Goal: Task Accomplishment & Management: Manage account settings

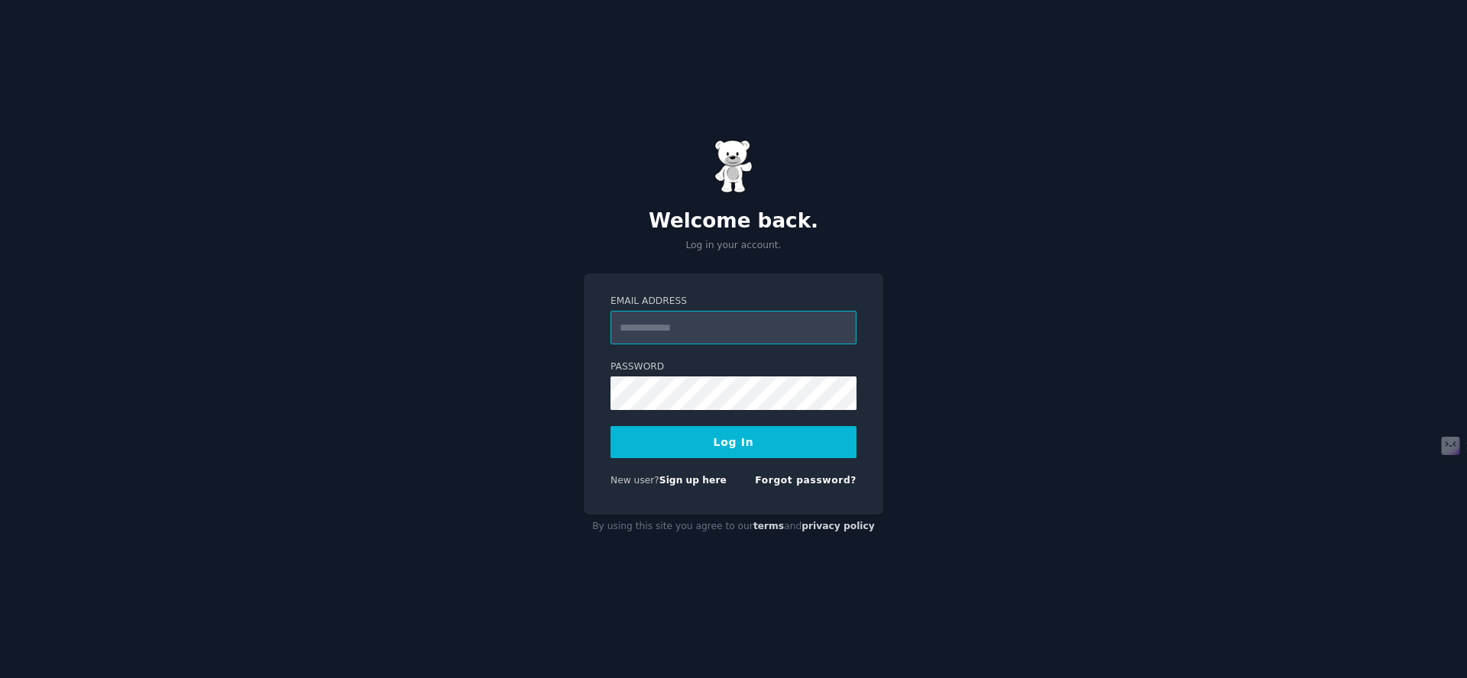
type input "**********"
drag, startPoint x: 981, startPoint y: 417, endPoint x: 972, endPoint y: 417, distance: 9.2
click at [981, 416] on div "**********" at bounding box center [733, 339] width 1467 height 678
click at [969, 393] on div "**********" at bounding box center [733, 339] width 1467 height 678
click at [795, 434] on button "Log In" at bounding box center [733, 442] width 246 height 32
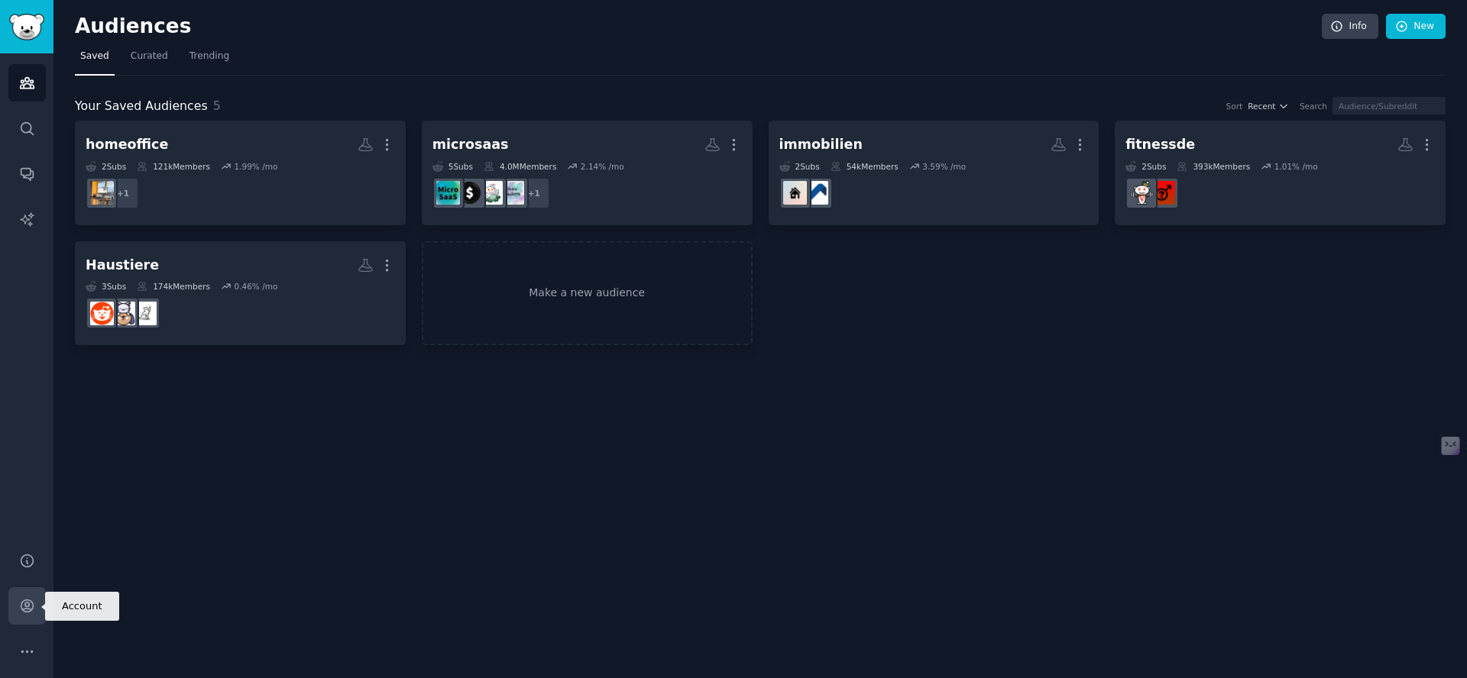
click at [22, 609] on icon "Sidebar" at bounding box center [27, 606] width 12 height 12
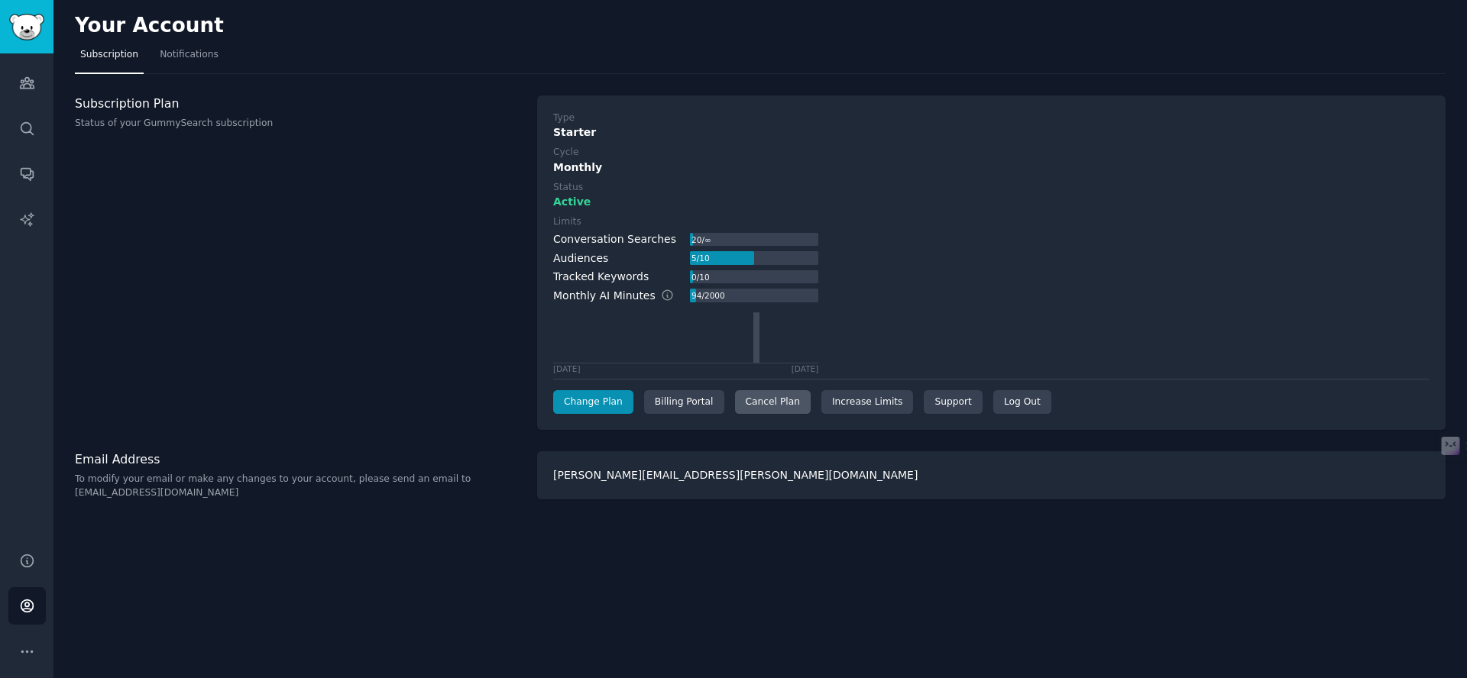
click at [798, 400] on div "Cancel Plan" at bounding box center [773, 402] width 76 height 24
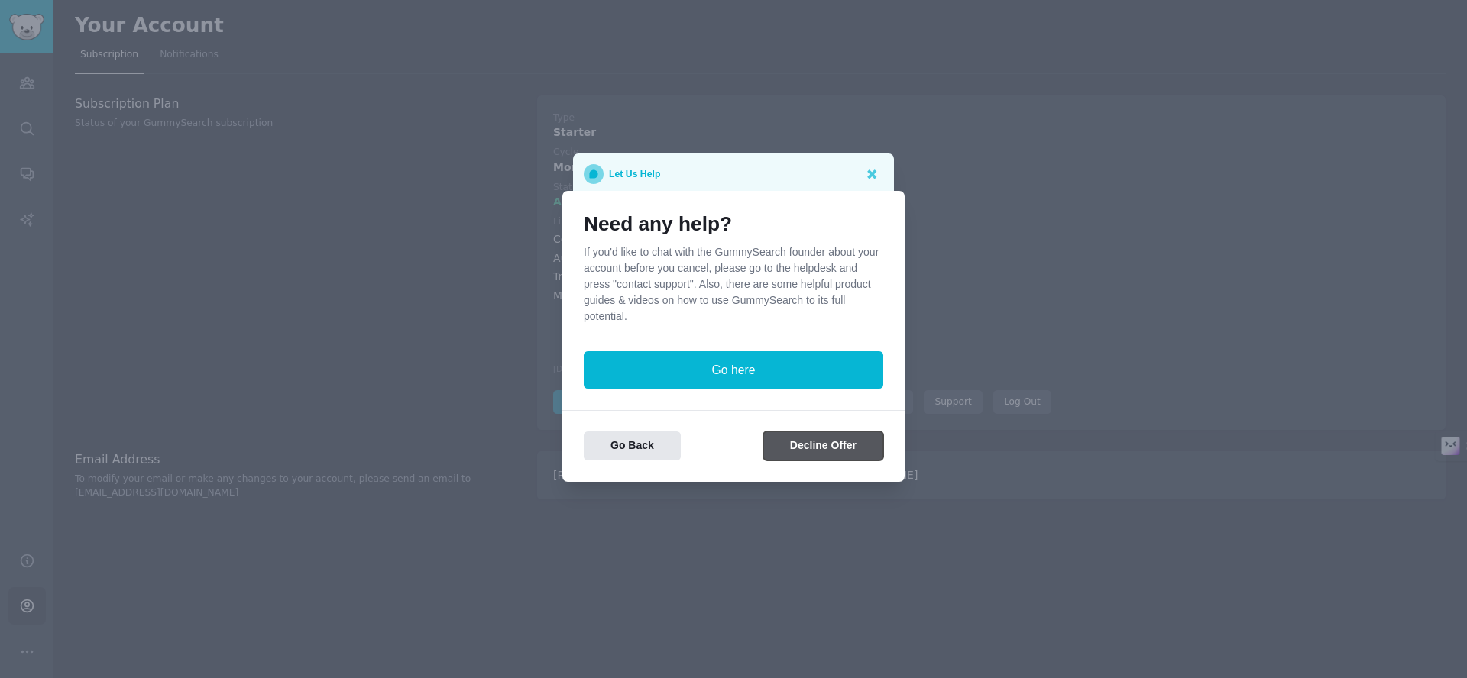
click at [802, 453] on button "Decline Offer" at bounding box center [823, 447] width 120 height 30
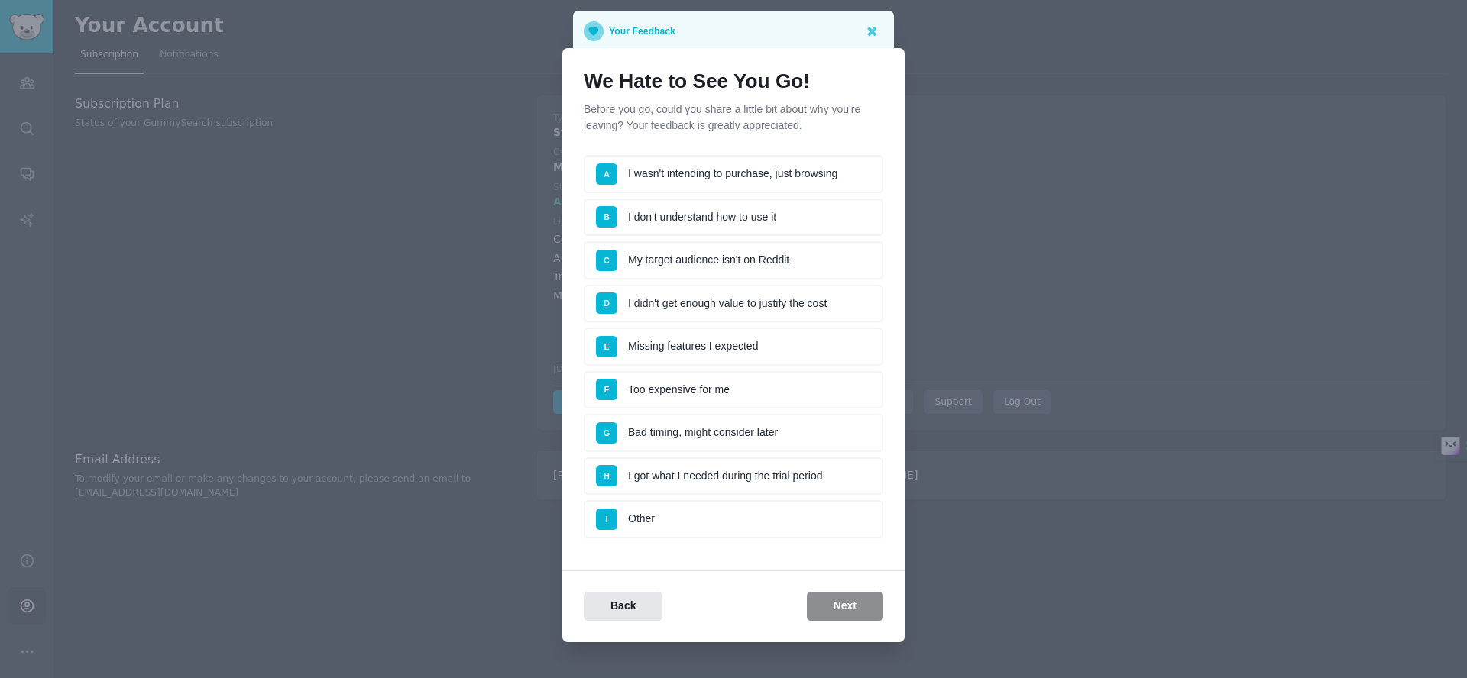
click at [795, 300] on li "D I didn't get enough value to justify the cost" at bounding box center [733, 304] width 299 height 38
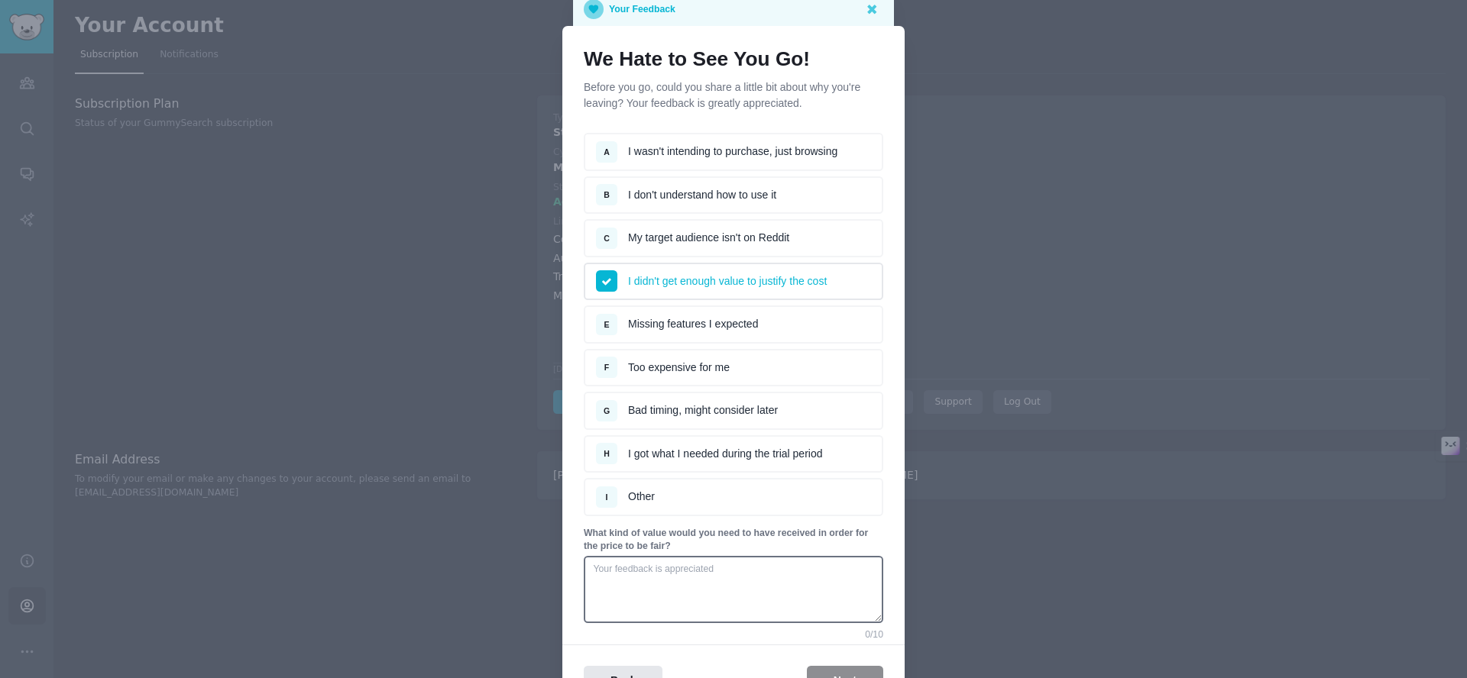
scroll to position [115, 0]
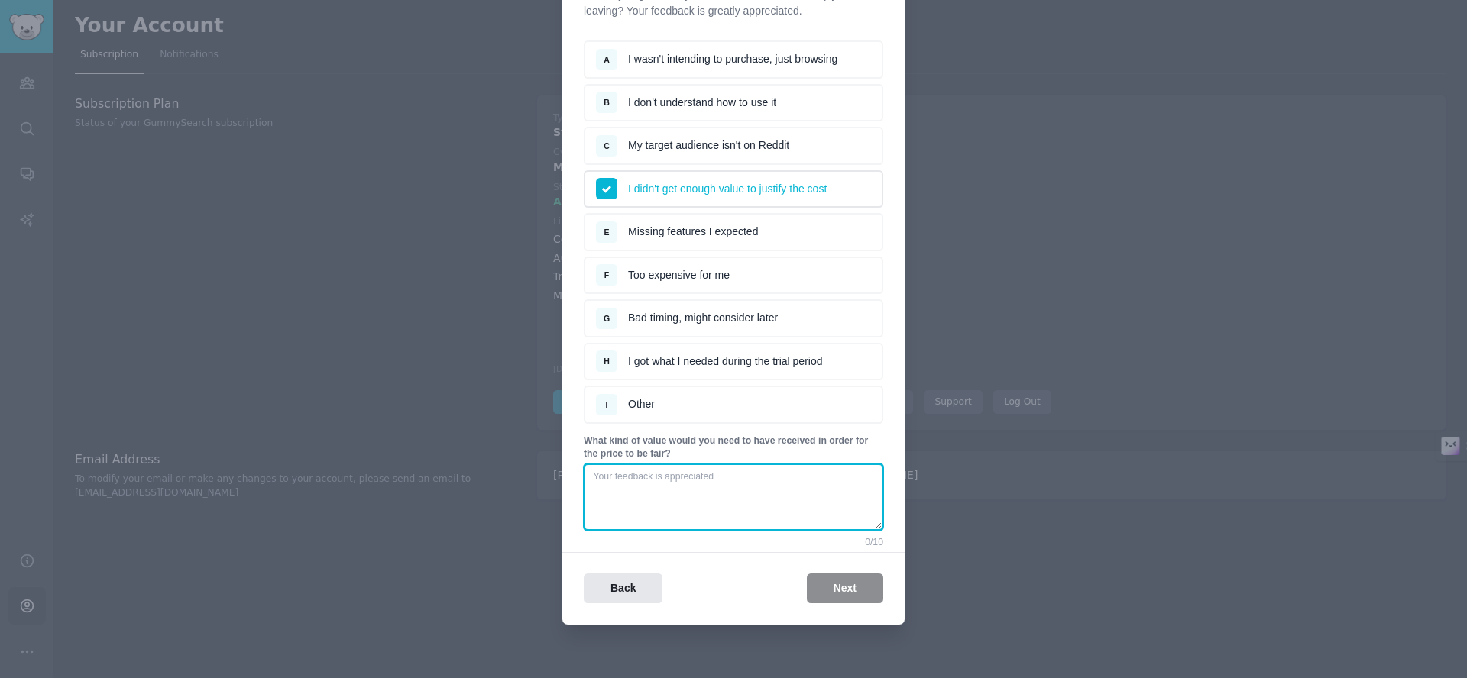
click at [743, 481] on textarea at bounding box center [733, 497] width 299 height 67
type textarea "T"
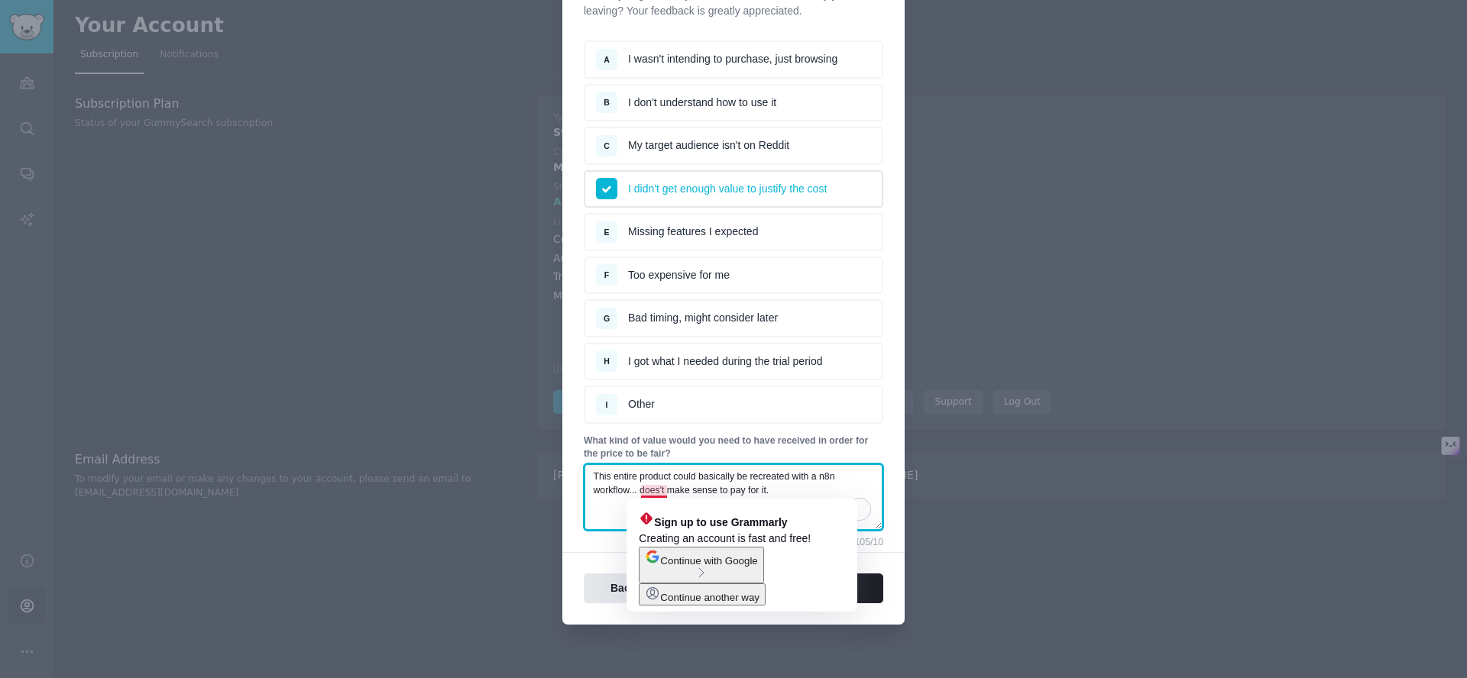
click at [664, 487] on textarea "This entire product could basically be recreated with a n8n workflow... does't …" at bounding box center [733, 497] width 299 height 67
click at [663, 489] on textarea "This entire product could basically be recreated with a n8n workflow... does't …" at bounding box center [733, 497] width 299 height 67
click at [659, 492] on textarea "This entire product could basically be recreated with a n8n workflow... does't …" at bounding box center [733, 497] width 299 height 67
click at [775, 484] on textarea "This entire product could basically be recreated with a n8n workflow... does't …" at bounding box center [733, 497] width 299 height 67
click at [656, 492] on textarea "This entire product could basically be recreated with a n8n workflow... does't …" at bounding box center [733, 497] width 299 height 67
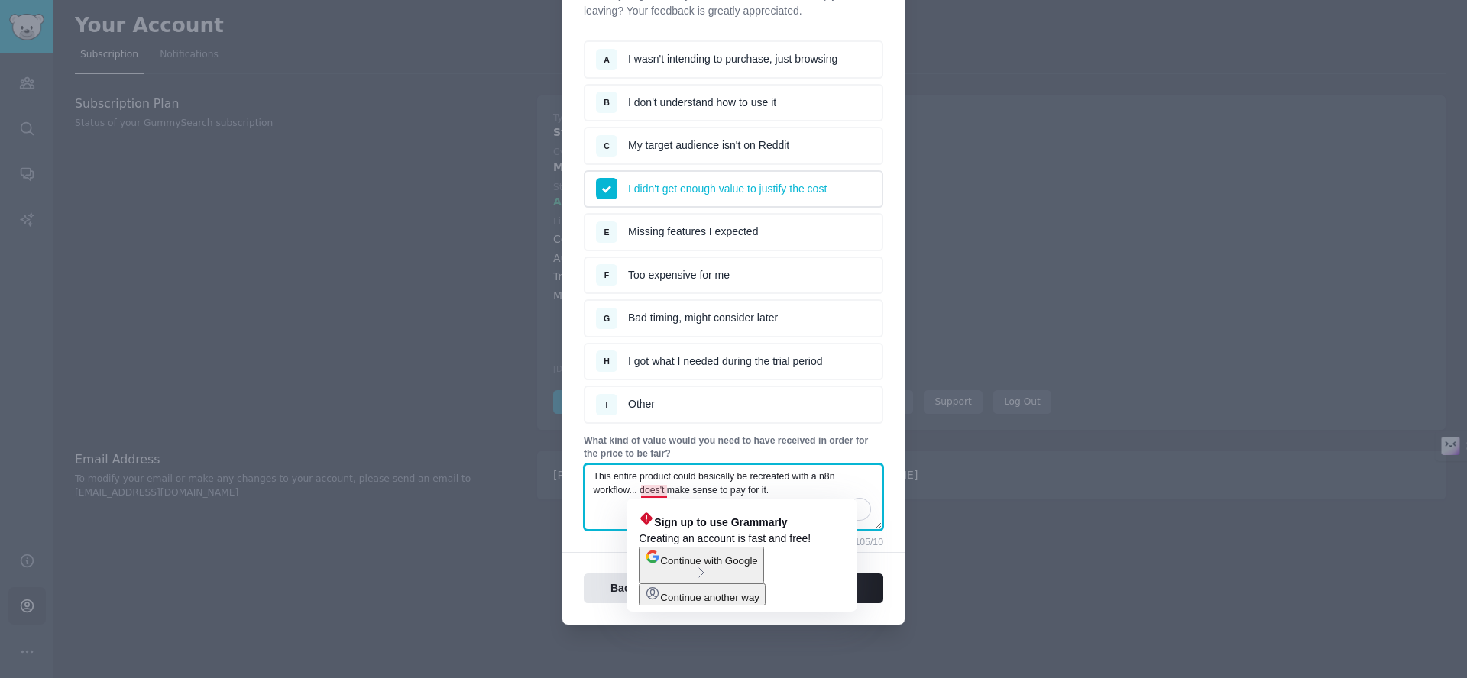
click at [658, 491] on textarea "This entire product could basically be recreated with a n8n workflow... does't …" at bounding box center [733, 497] width 299 height 67
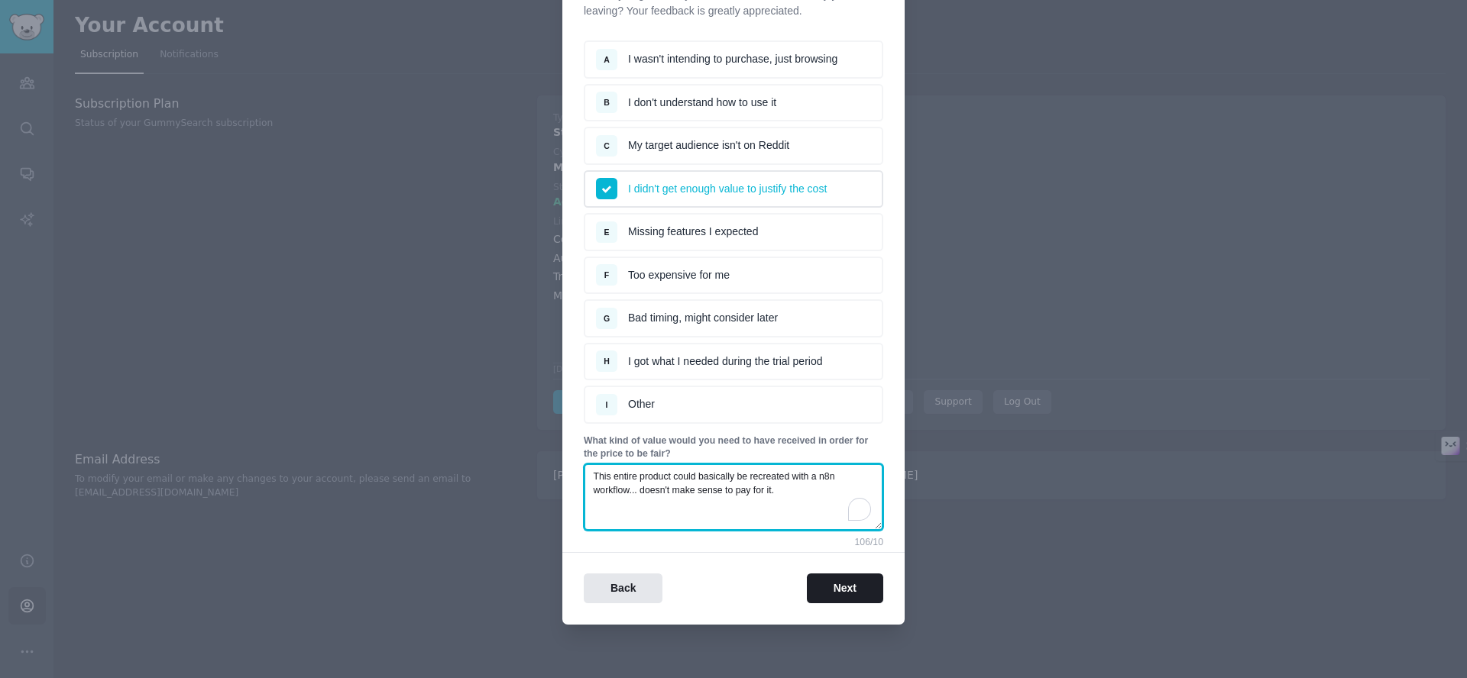
click at [794, 497] on textarea "This entire product could basically be recreated with a n8n workflow... doesn't…" at bounding box center [733, 497] width 299 height 67
click at [788, 477] on textarea "This entire product could basically be recreated with a n8n workflow... doesn't…" at bounding box center [733, 497] width 299 height 67
click at [597, 477] on textarea "This entire product could basically be replicated with a n8n workflow... doesn'…" at bounding box center [733, 497] width 299 height 67
click at [740, 507] on textarea "this tool could basically be replicated with a n8n workflow... doesn't make sen…" at bounding box center [733, 497] width 299 height 67
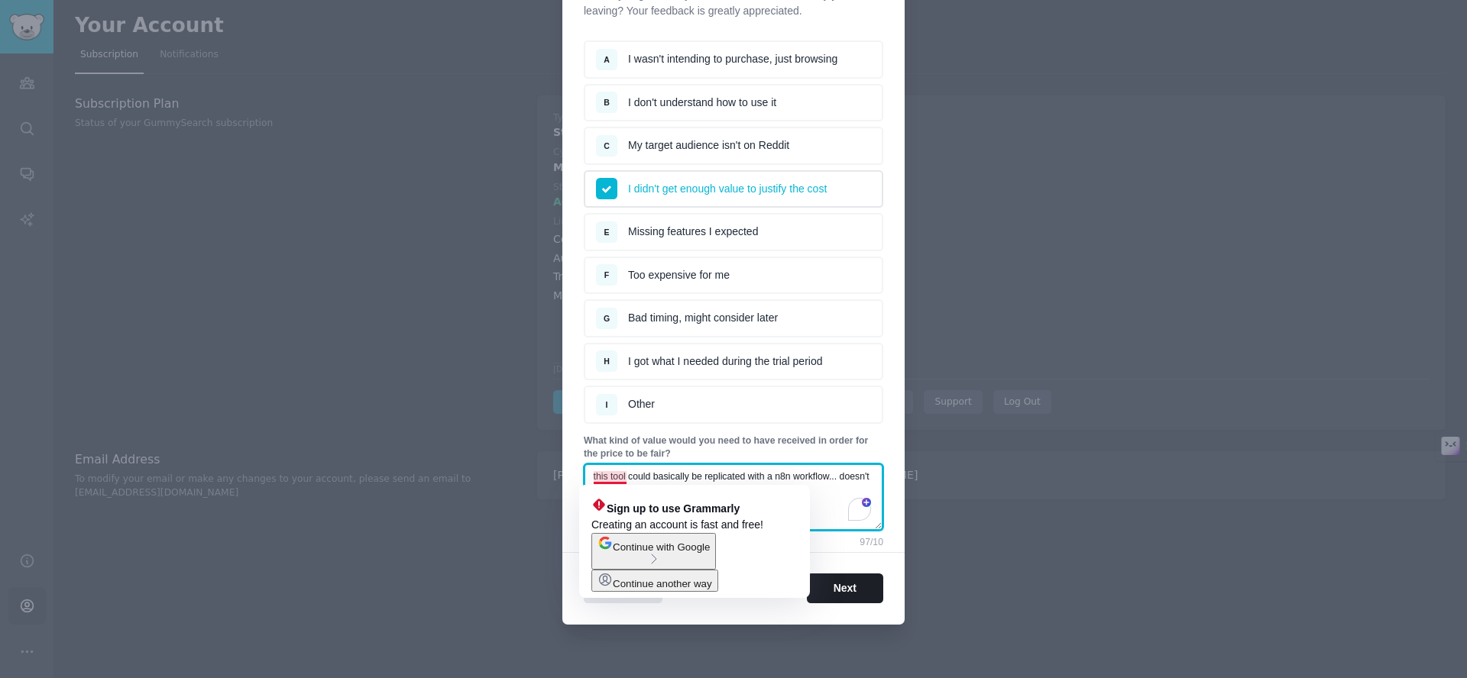
click at [668, 473] on textarea "this tool could basically be replicated with a n8n workflow... doesn't make sen…" at bounding box center [733, 497] width 299 height 67
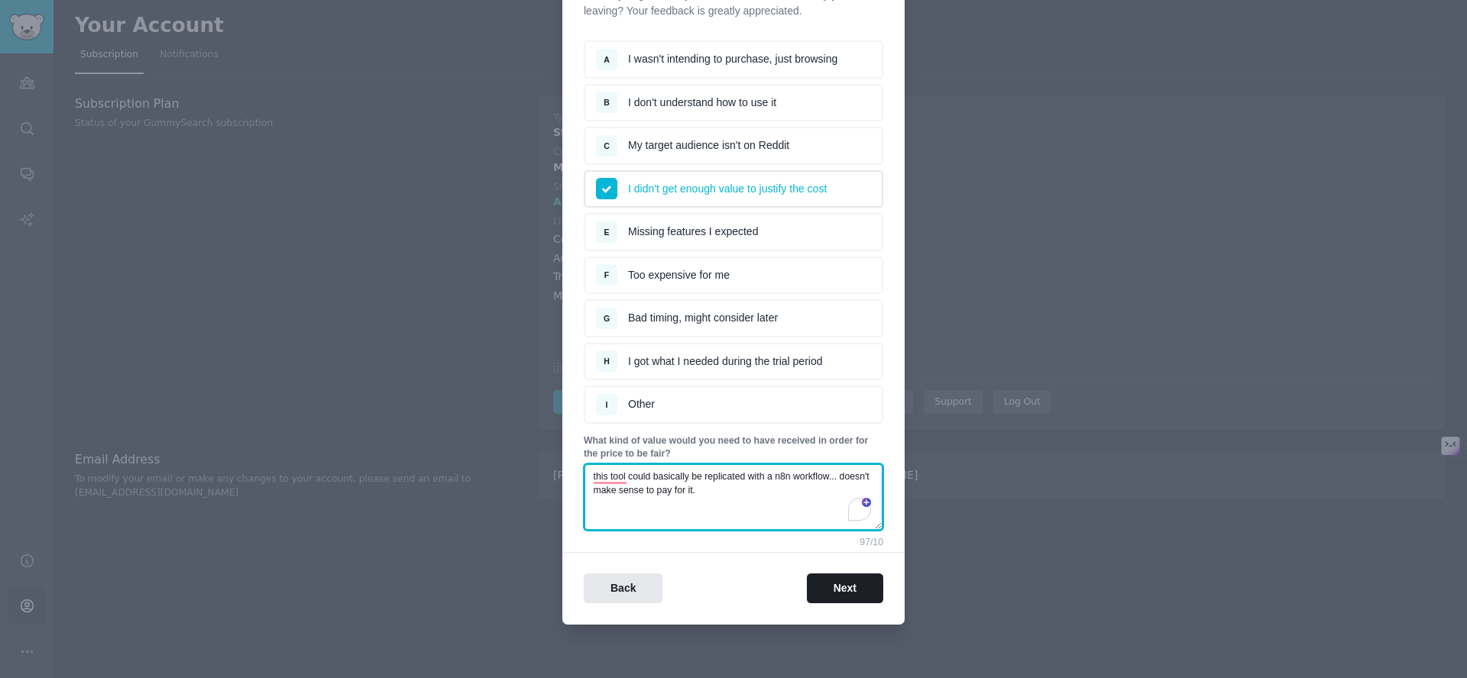
click at [746, 491] on textarea "this tool could basically be replicated with a n8n workflow... doesn't make sen…" at bounding box center [733, 497] width 299 height 67
type textarea "this tool could basically be replicated with a n8n workflow... doesn't make sen…"
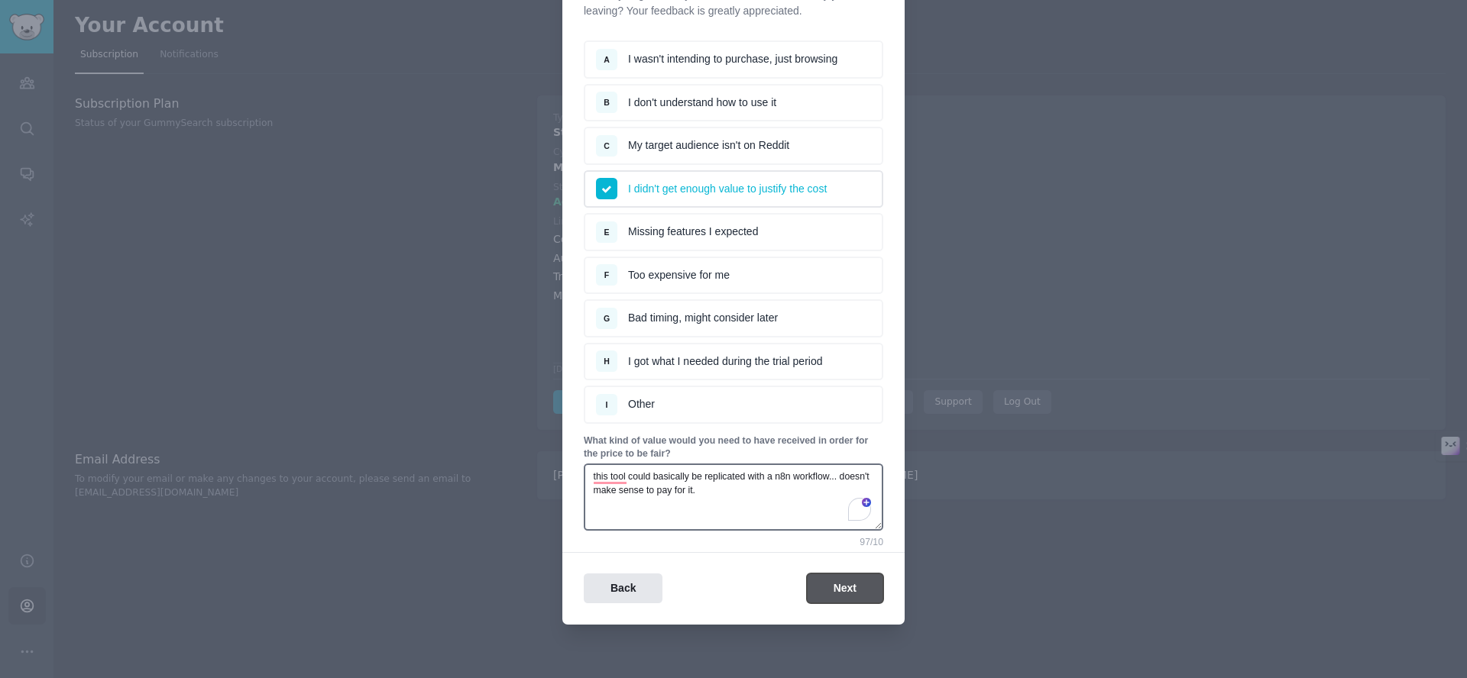
click at [827, 590] on button "Next" at bounding box center [845, 589] width 76 height 30
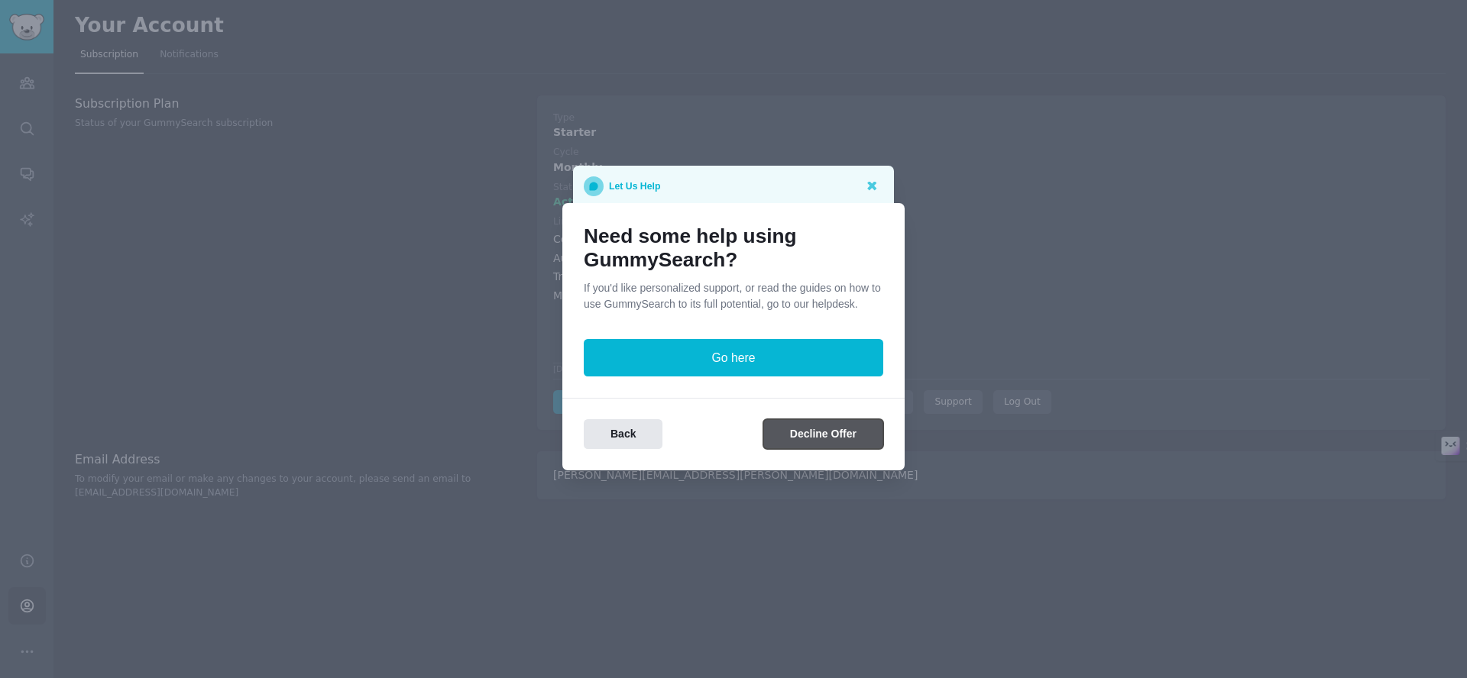
scroll to position [0, 0]
click at [826, 442] on button "Decline Offer" at bounding box center [823, 434] width 120 height 30
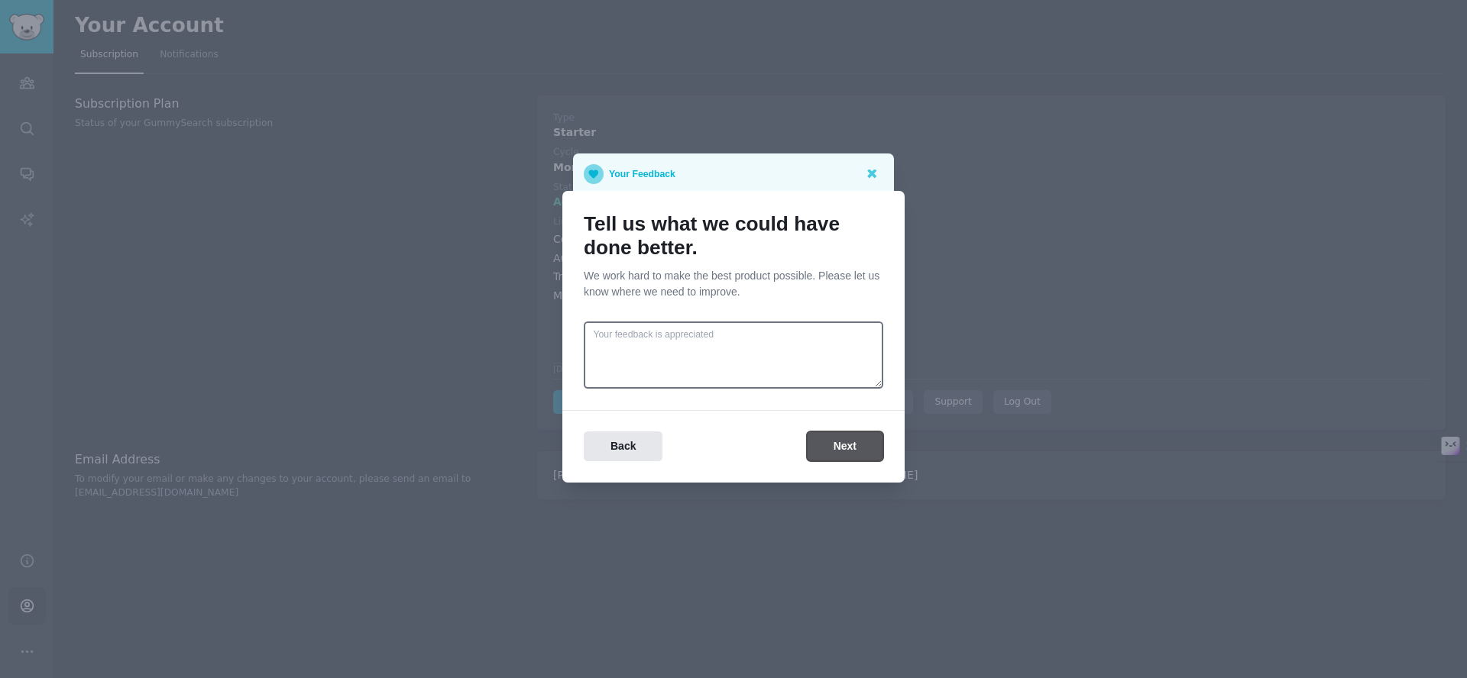
click at [837, 437] on button "Next" at bounding box center [845, 447] width 76 height 30
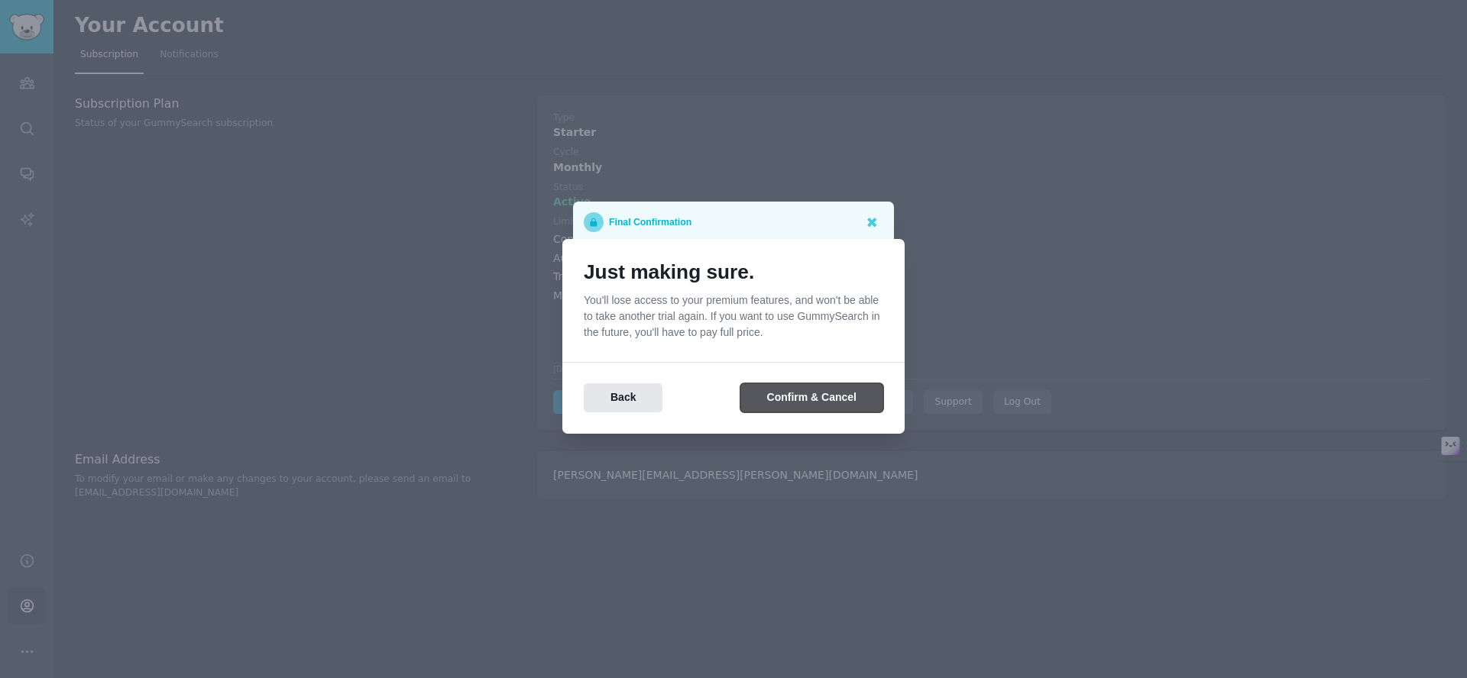
click at [827, 397] on button "Confirm & Cancel" at bounding box center [811, 399] width 143 height 30
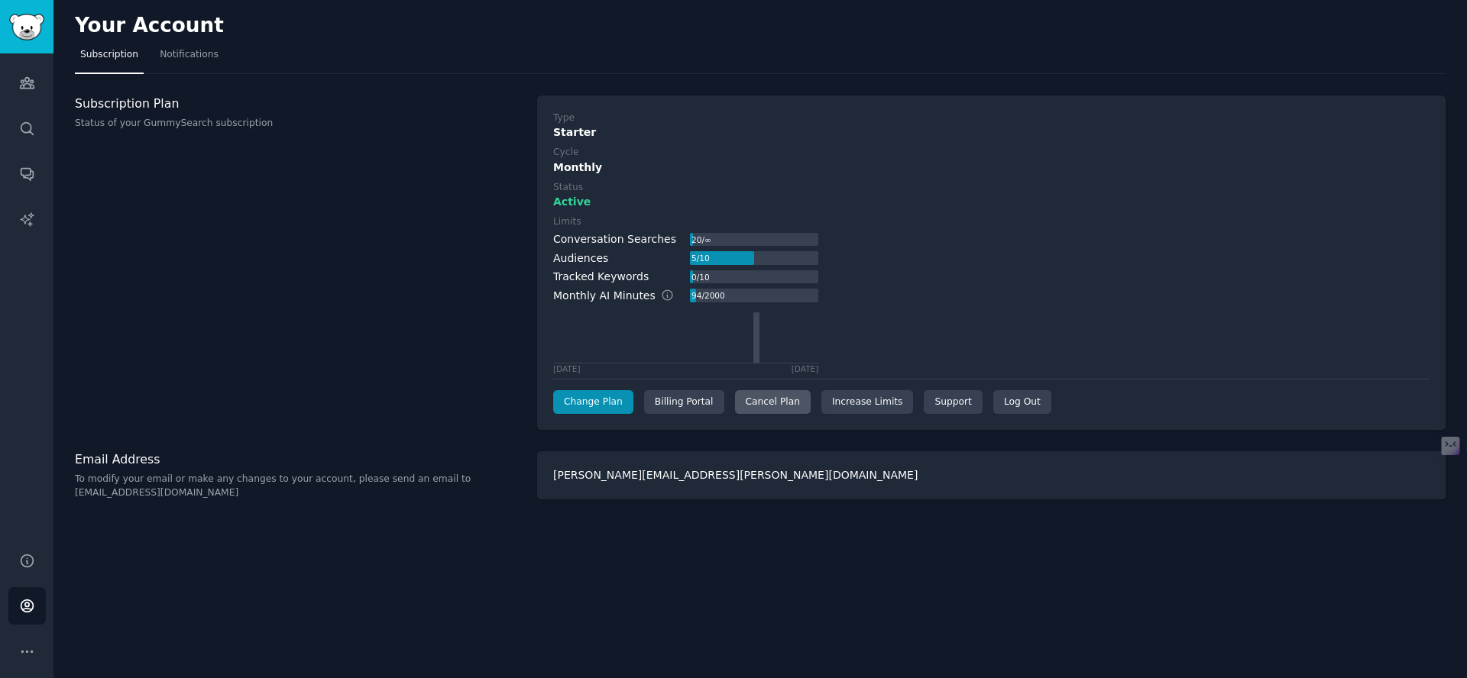
click at [752, 407] on div "Cancel Plan" at bounding box center [773, 402] width 76 height 24
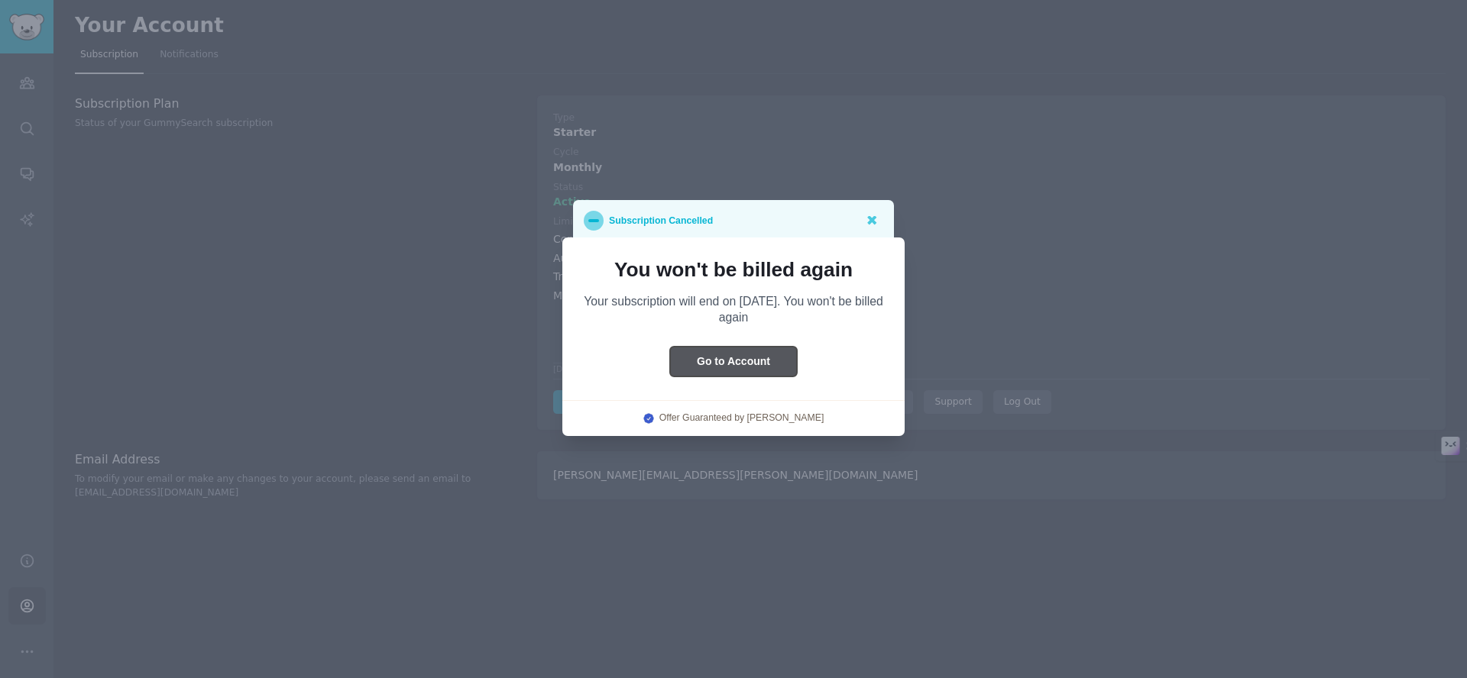
click at [762, 354] on button "Go to Account" at bounding box center [733, 362] width 127 height 30
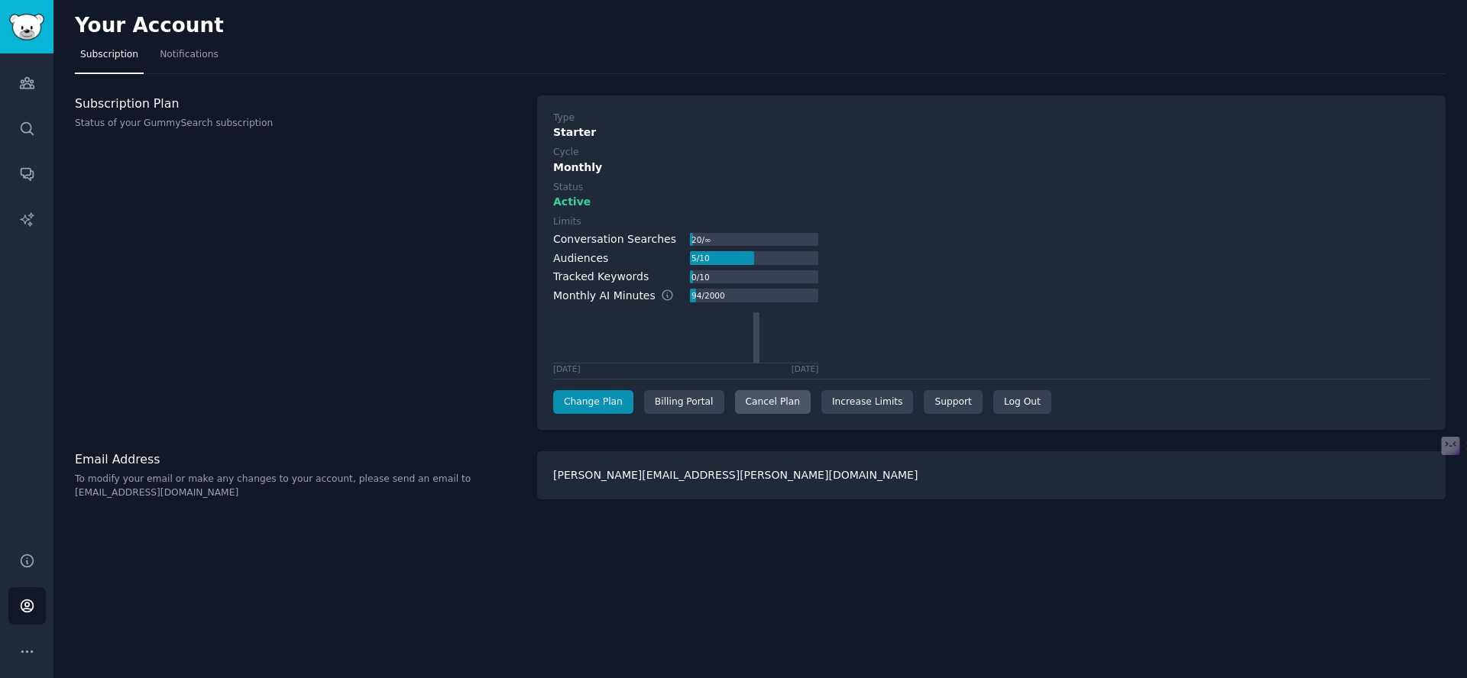
click at [757, 409] on div "Cancel Plan" at bounding box center [773, 402] width 76 height 24
